Goal: Task Accomplishment & Management: Complete application form

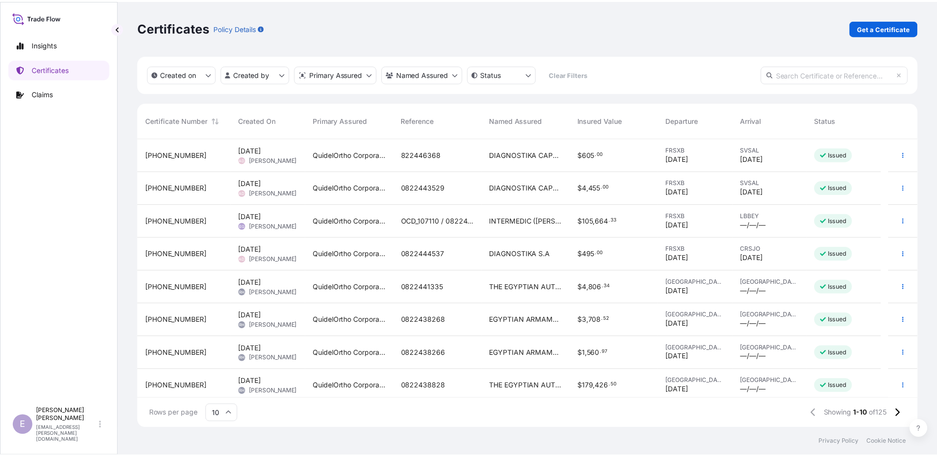
scroll to position [288, 779]
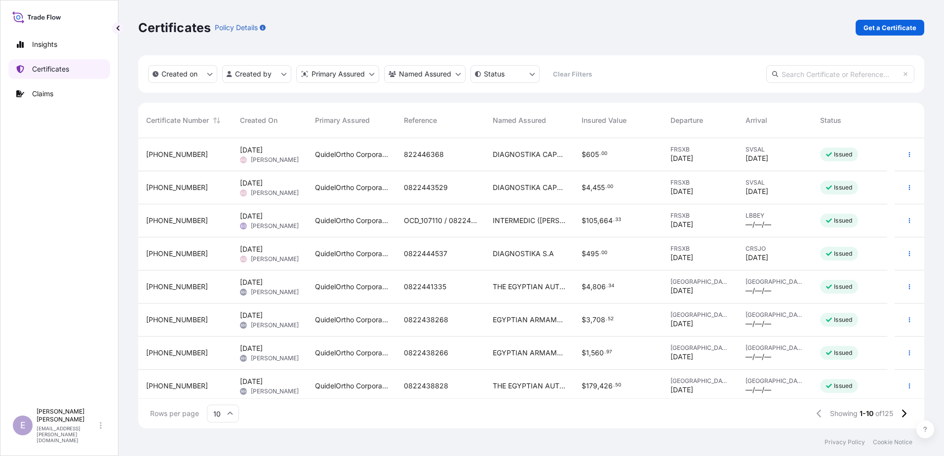
click at [57, 66] on p "Certificates" at bounding box center [50, 69] width 37 height 10
click at [904, 32] on p "Get a Certificate" at bounding box center [890, 28] width 53 height 10
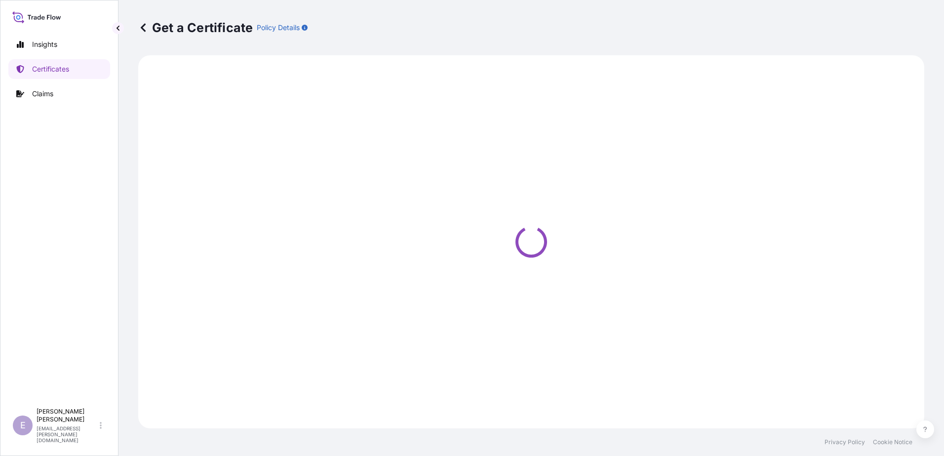
select select "Ocean Vessel"
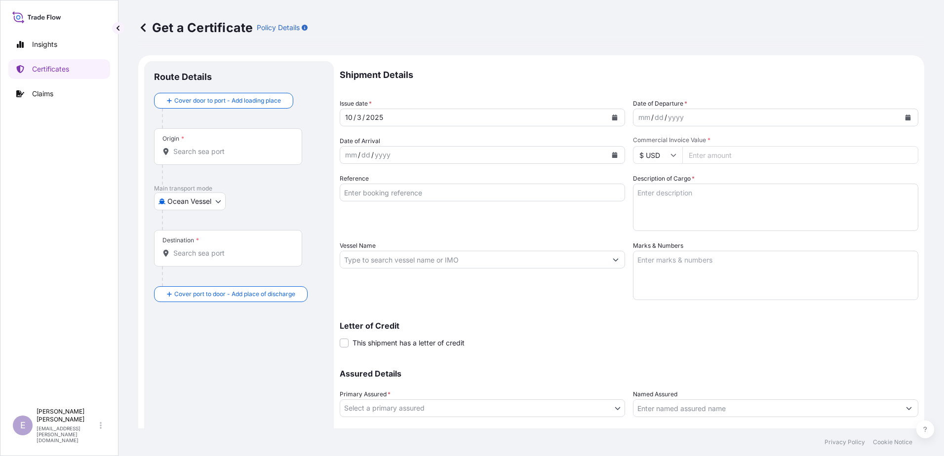
click at [692, 413] on input "Named Assured" at bounding box center [766, 408] width 267 height 18
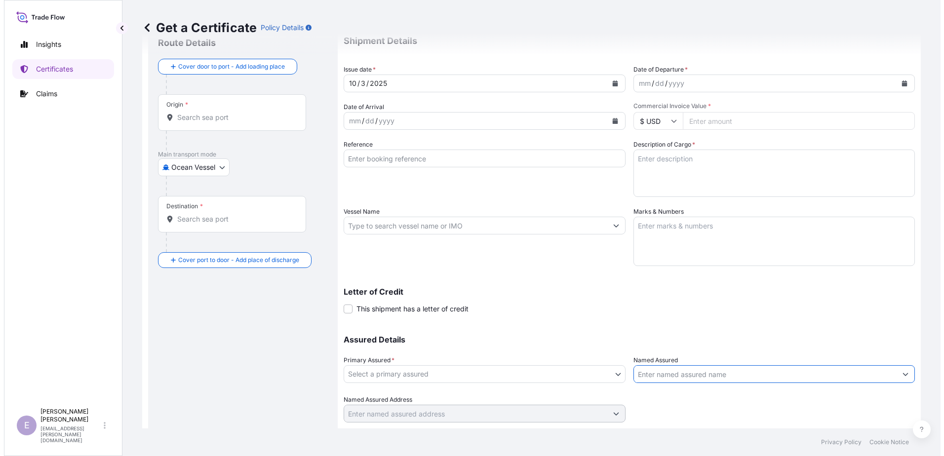
scroll to position [62, 0]
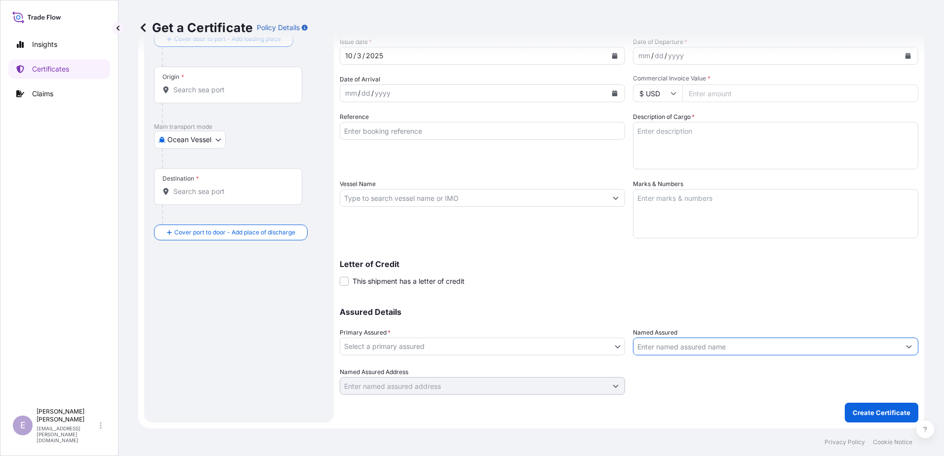
click at [707, 337] on div "Named Assured" at bounding box center [775, 342] width 285 height 28
click at [706, 345] on input "Named Assured" at bounding box center [766, 347] width 267 height 18
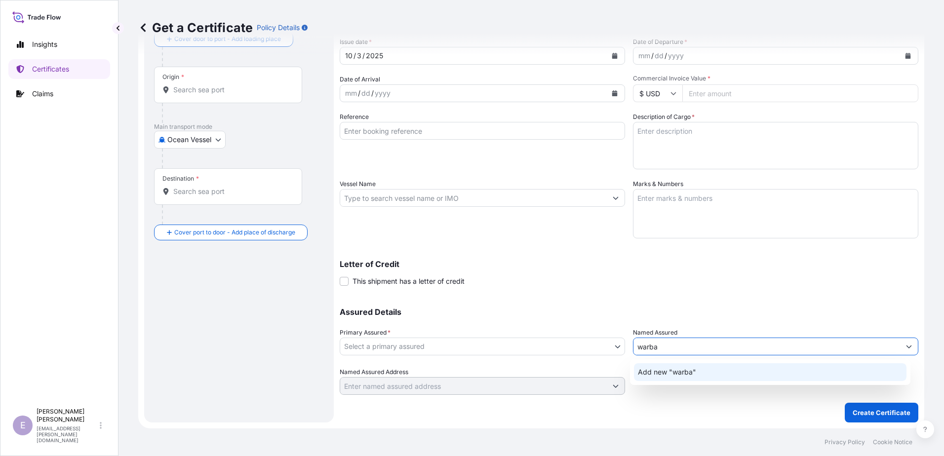
drag, startPoint x: 635, startPoint y: 344, endPoint x: 599, endPoint y: 347, distance: 36.2
click at [599, 347] on div "Assured Details Primary Assured * Select a primary assured QuidelOrtho Corporat…" at bounding box center [629, 345] width 579 height 99
click at [660, 363] on div "Add new "warba"" at bounding box center [770, 372] width 273 height 18
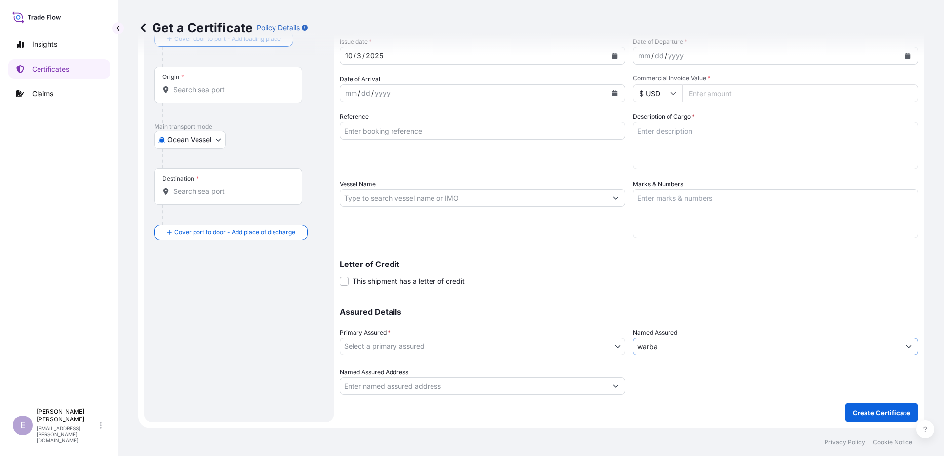
click at [666, 345] on input "warba" at bounding box center [766, 347] width 267 height 18
type input "warba"
click at [565, 380] on input "Named Assured Address" at bounding box center [473, 386] width 267 height 18
click at [564, 382] on input "Named Assured Address" at bounding box center [473, 386] width 267 height 18
type input "w"
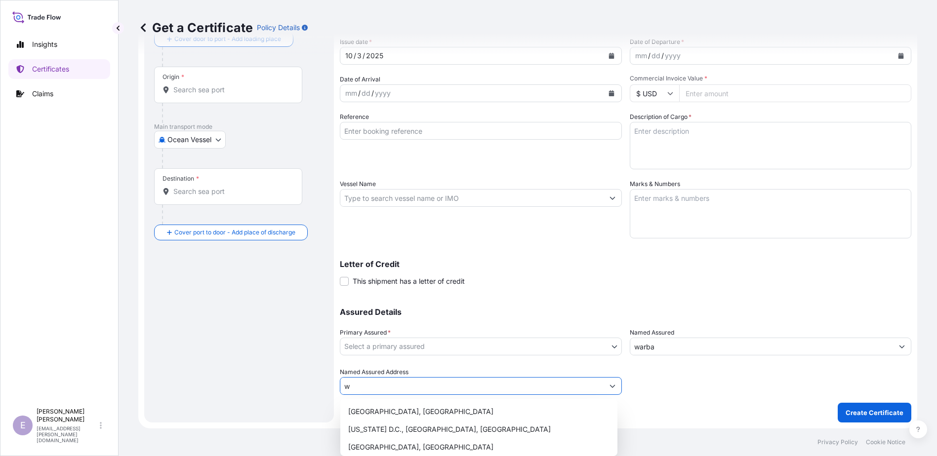
drag, startPoint x: 564, startPoint y: 383, endPoint x: 328, endPoint y: 393, distance: 236.7
click at [328, 393] on form "Route Details Cover door to port - Add loading place Place of loading Road / In…" at bounding box center [527, 211] width 779 height 435
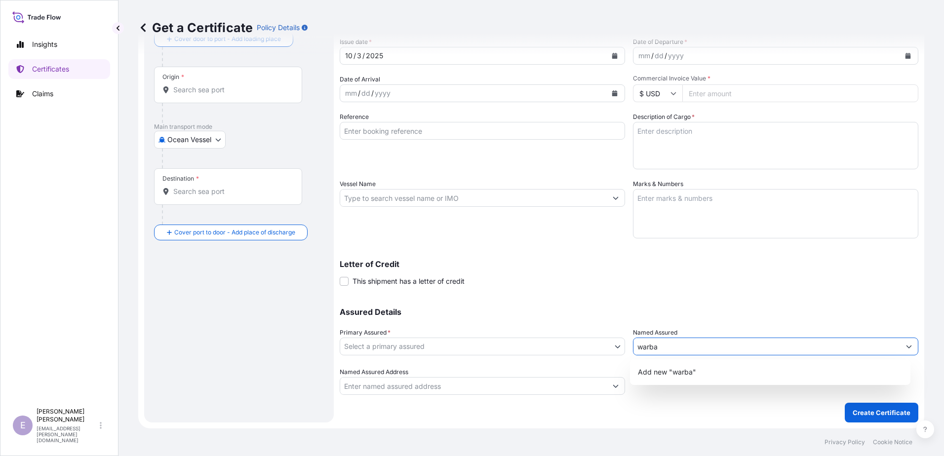
drag, startPoint x: 676, startPoint y: 353, endPoint x: 559, endPoint y: 345, distance: 117.8
click at [559, 345] on div "Assured Details Primary Assured * Select a primary assured QuidelOrtho Corporat…" at bounding box center [629, 345] width 579 height 99
click at [704, 318] on div "Assured Details Primary Assured * Select a primary assured QuidelOrtho Corporat…" at bounding box center [629, 345] width 579 height 99
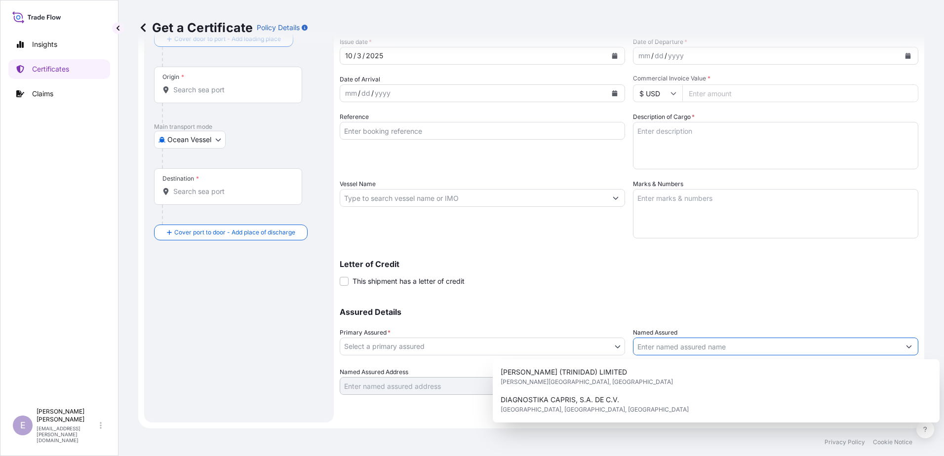
click at [669, 353] on input "Named Assured" at bounding box center [766, 347] width 267 height 18
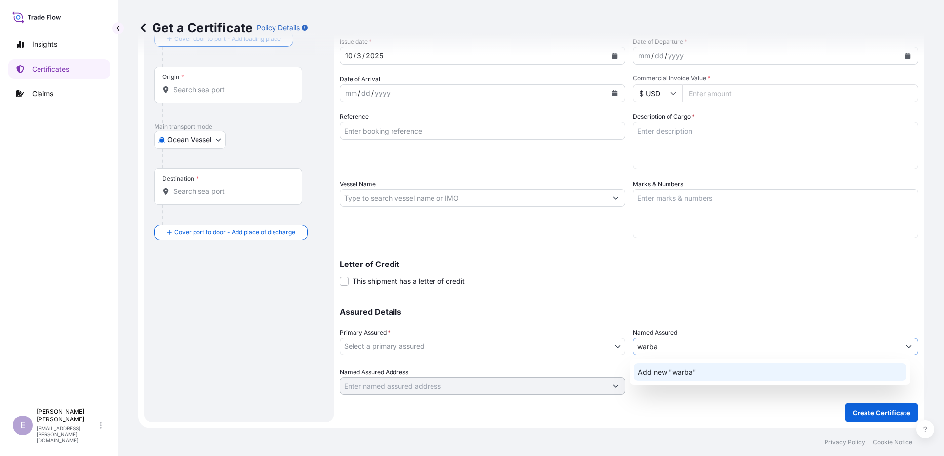
type input "warba"
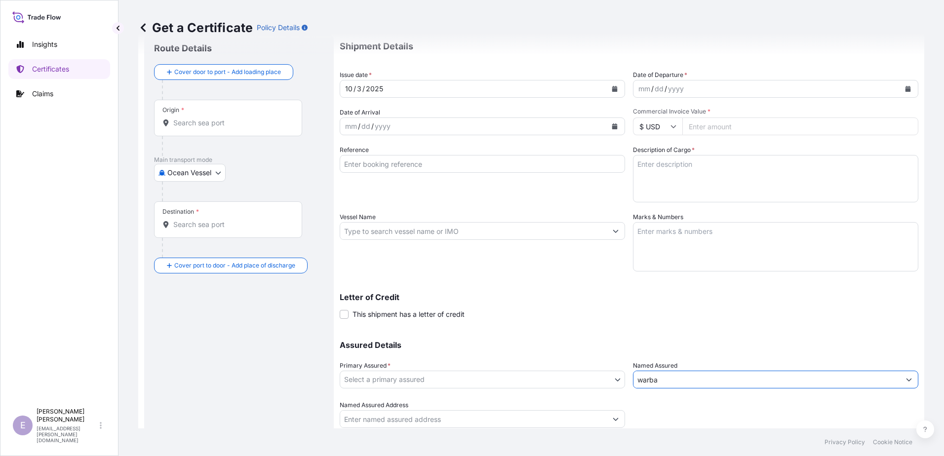
scroll to position [0, 0]
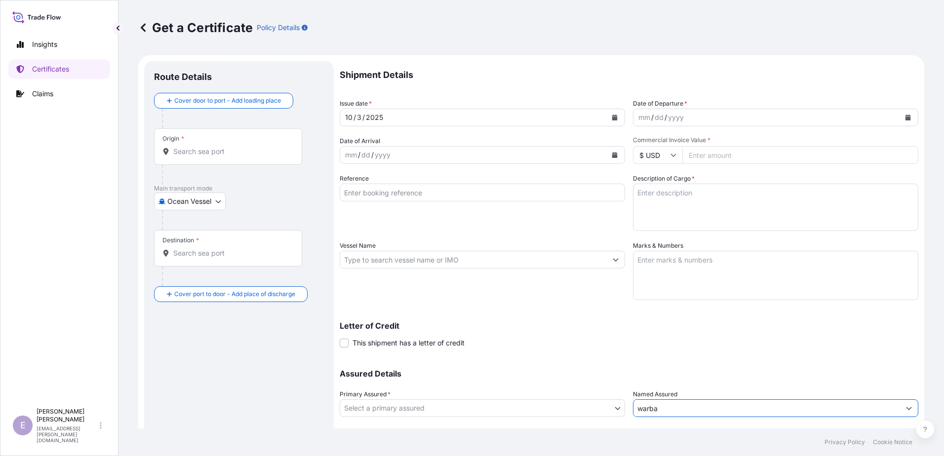
click at [143, 24] on icon at bounding box center [143, 28] width 10 height 10
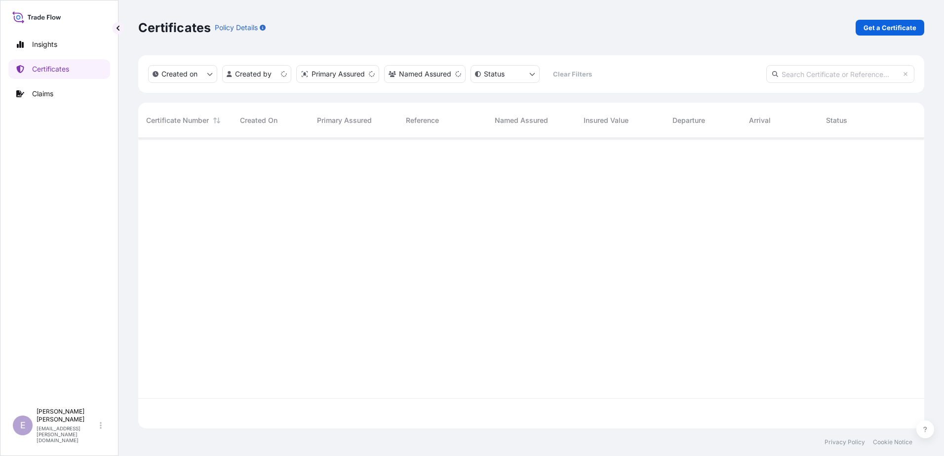
scroll to position [288, 779]
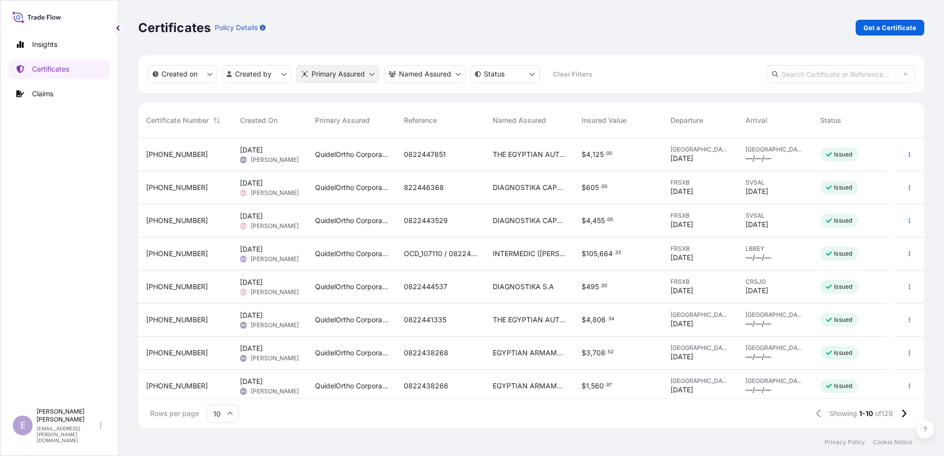
click at [360, 69] on html "1 option available. Insights Certificates Claims E [PERSON_NAME] [EMAIL_ADDRESS…" at bounding box center [472, 228] width 944 height 456
click at [423, 73] on html "1 option available. Insights Certificates Claims E [PERSON_NAME] [EMAIL_ADDRESS…" at bounding box center [472, 228] width 944 height 456
click at [448, 74] on html "1 option available. Insights Certificates Claims E [PERSON_NAME] [EMAIL_ADDRESS…" at bounding box center [472, 228] width 944 height 456
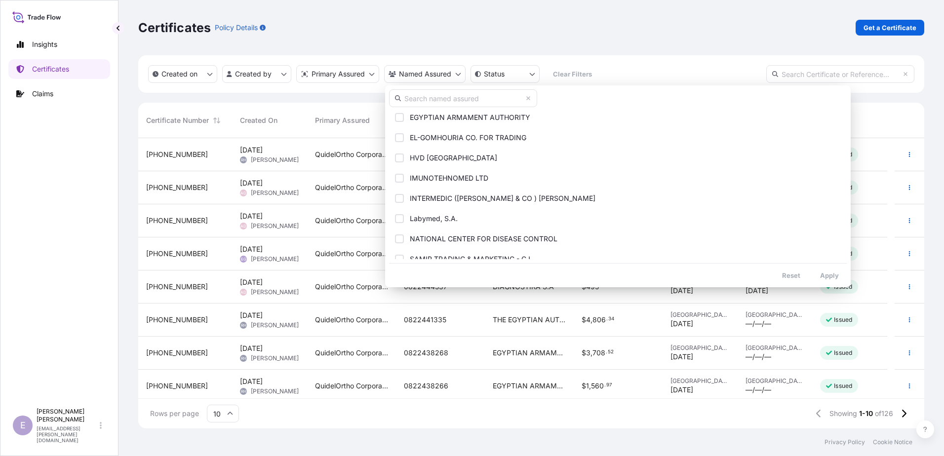
scroll to position [113, 0]
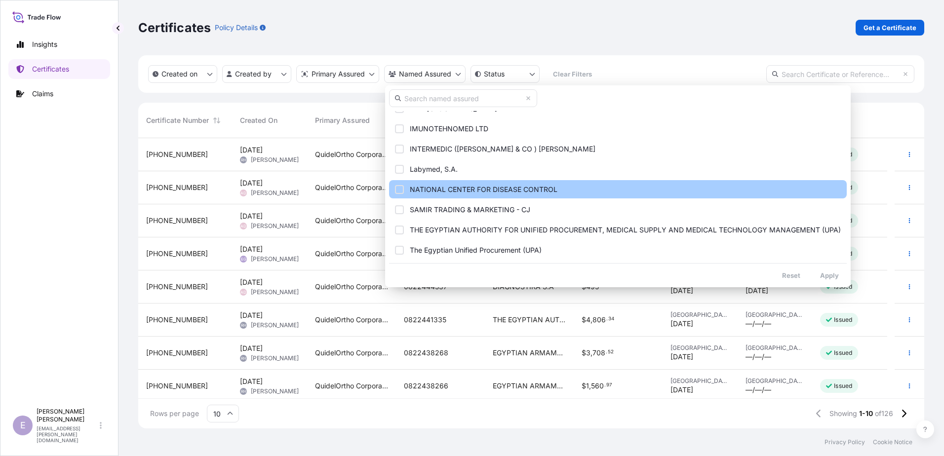
click at [499, 196] on button "NATIONAL CENTER FOR DISEASE CONTROL" at bounding box center [618, 189] width 458 height 18
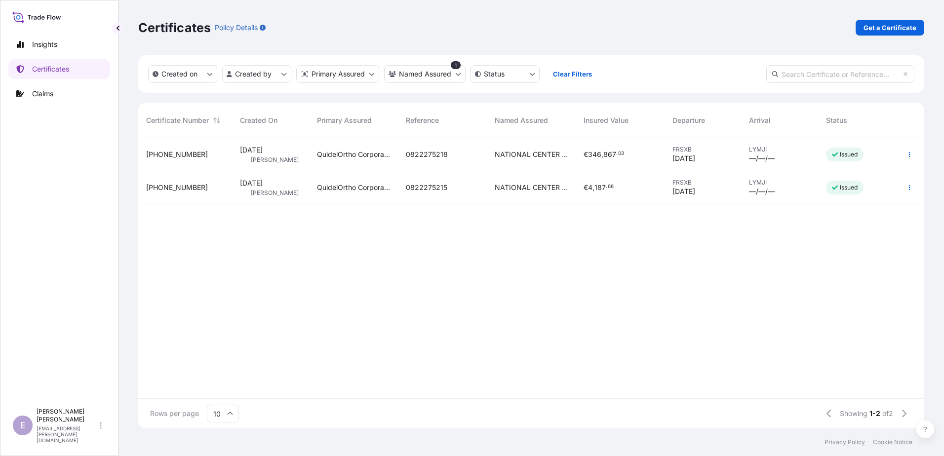
click at [442, 150] on span "0822275218" at bounding box center [427, 155] width 42 height 10
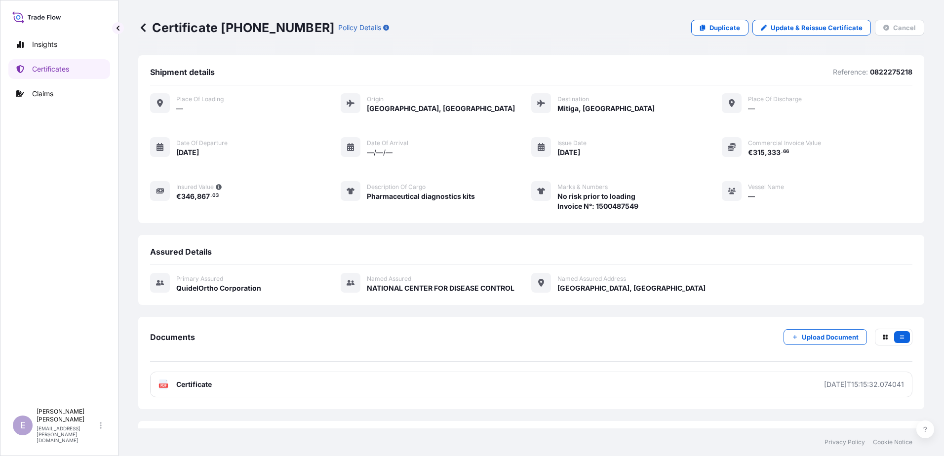
click at [146, 26] on icon at bounding box center [143, 28] width 10 height 10
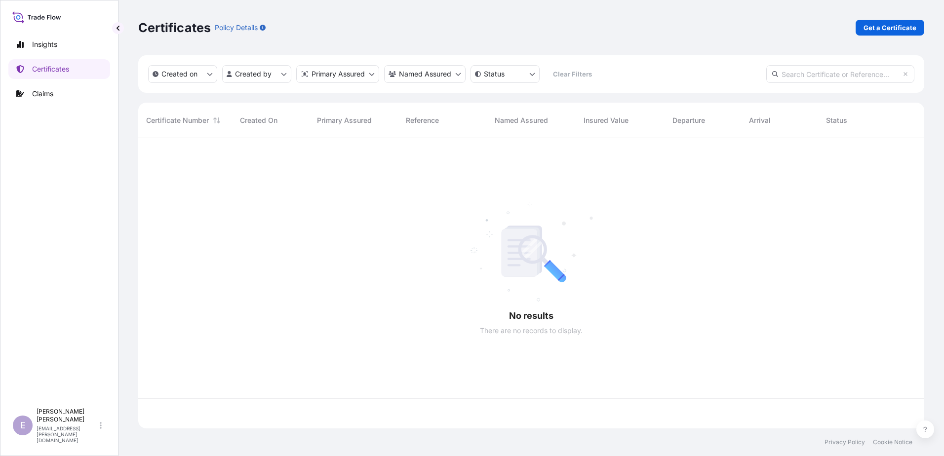
scroll to position [288, 779]
